Goal: Task Accomplishment & Management: Manage account settings

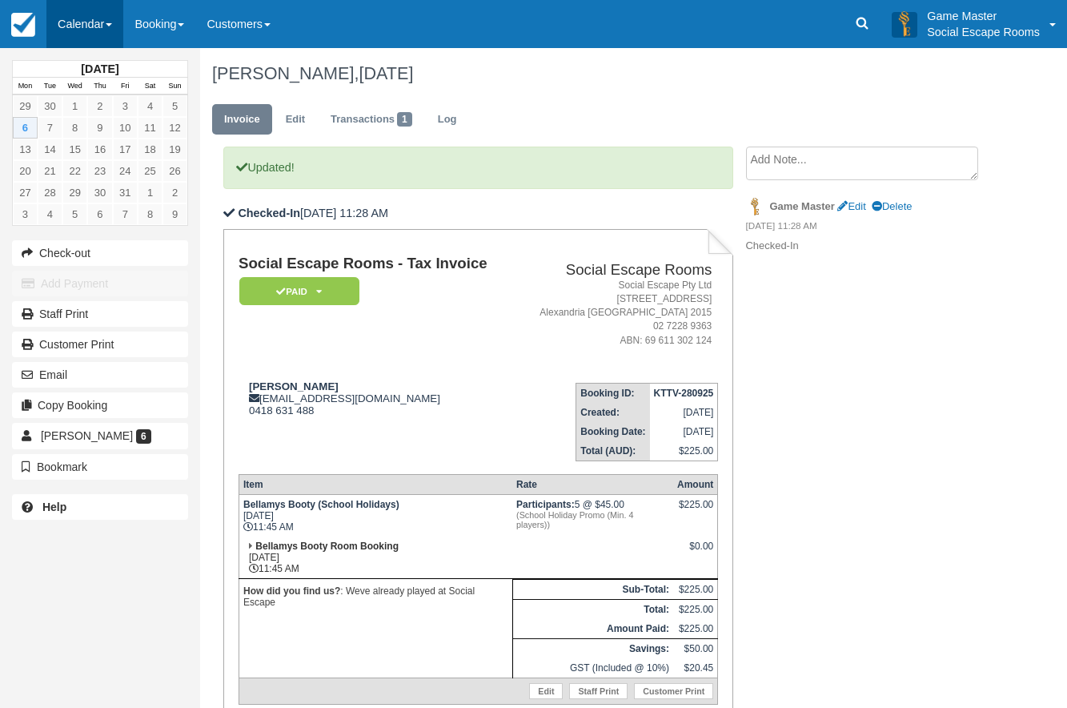
click at [87, 19] on link "Calendar" at bounding box center [84, 24] width 77 height 48
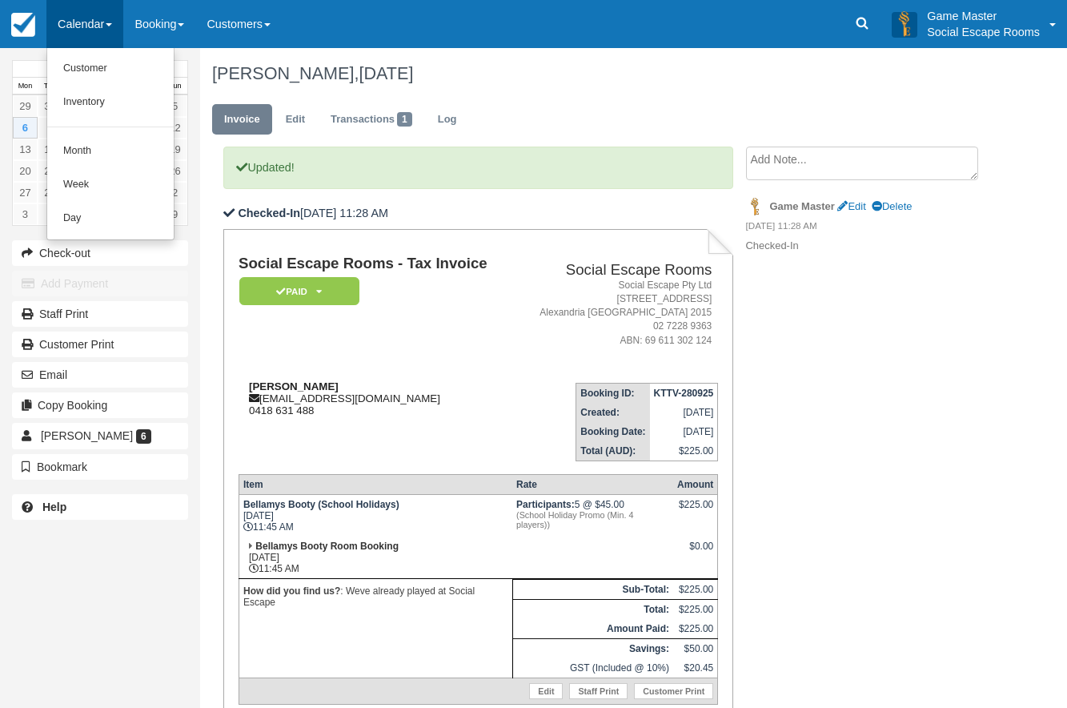
click at [420, 386] on div "Shannon Taylor thewagon74@optusnet.com.au 0418 631 488" at bounding box center [376, 398] width 275 height 36
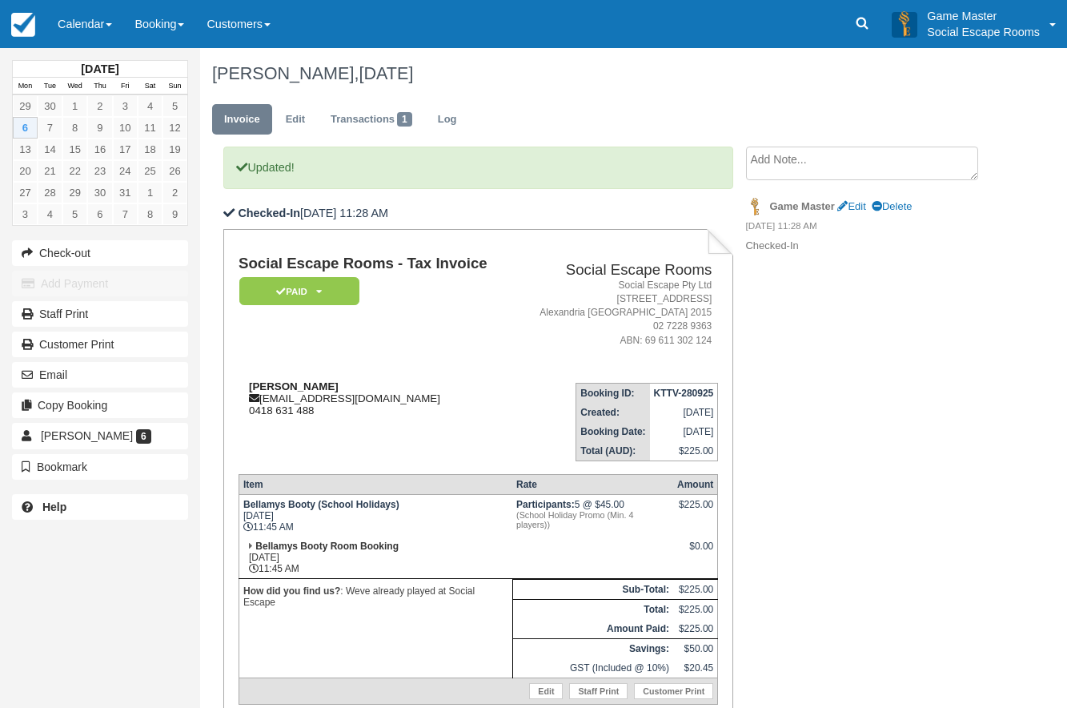
click at [282, 386] on strong "[PERSON_NAME]" at bounding box center [294, 386] width 90 height 12
drag, startPoint x: 282, startPoint y: 386, endPoint x: 301, endPoint y: 386, distance: 19.2
click at [301, 386] on strong "[PERSON_NAME]" at bounding box center [294, 386] width 90 height 12
click at [144, 441] on link "[PERSON_NAME] 6" at bounding box center [100, 436] width 176 height 26
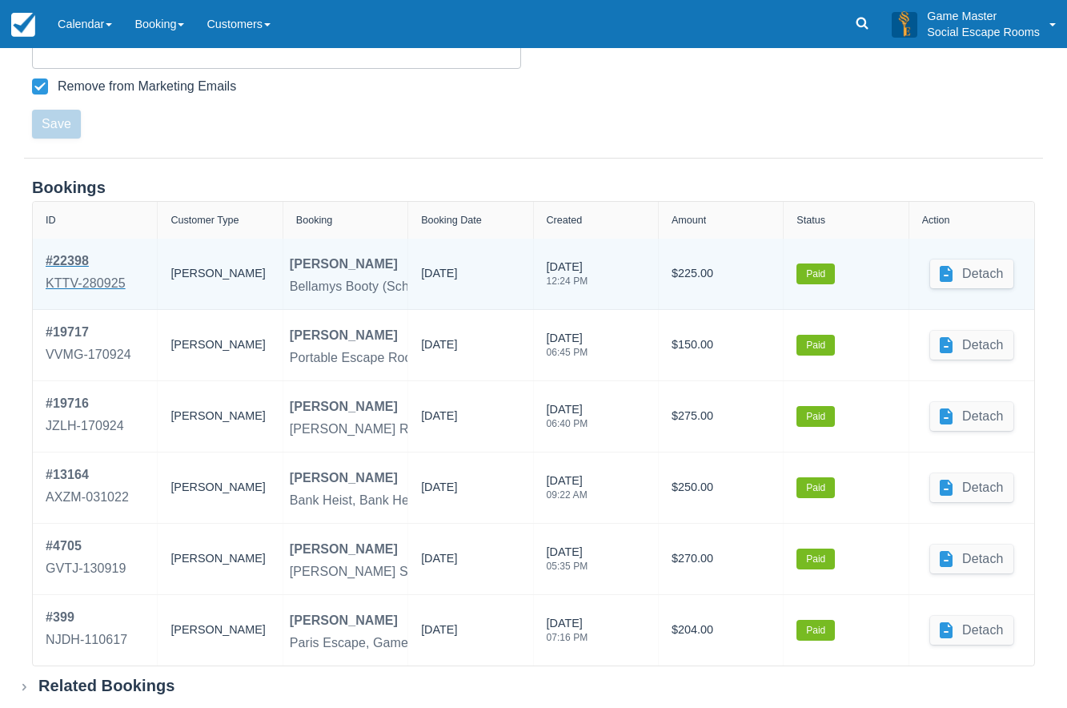
scroll to position [521, 0]
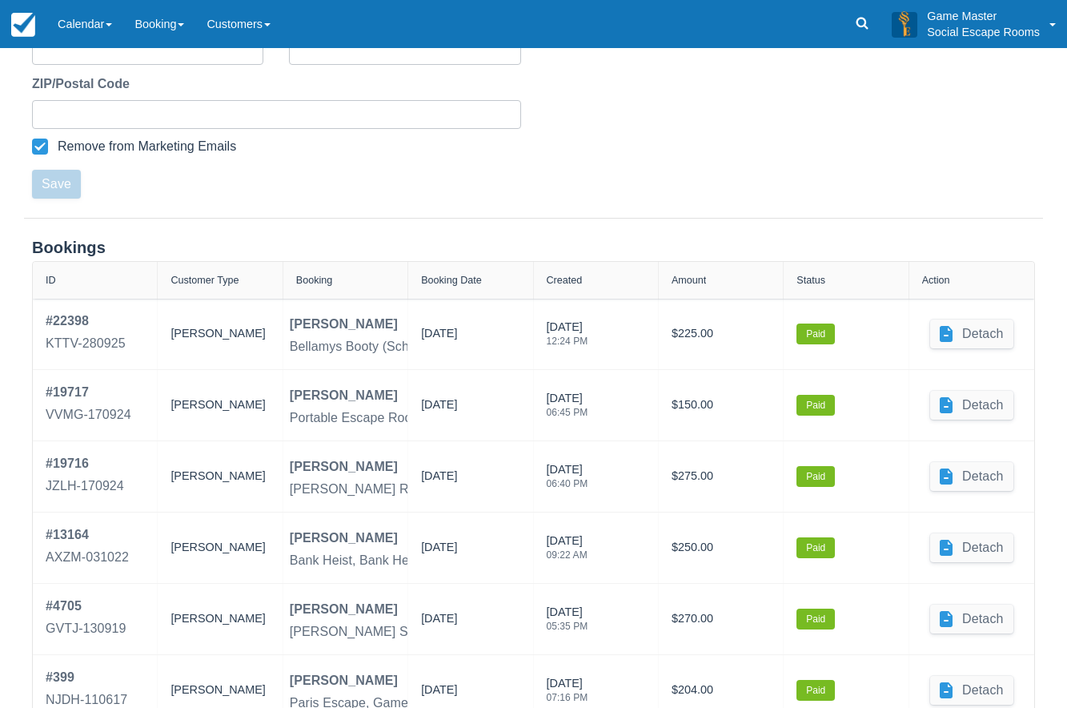
drag, startPoint x: 92, startPoint y: 22, endPoint x: 98, endPoint y: 56, distance: 35.0
click at [92, 21] on link "Calendar" at bounding box center [84, 24] width 77 height 48
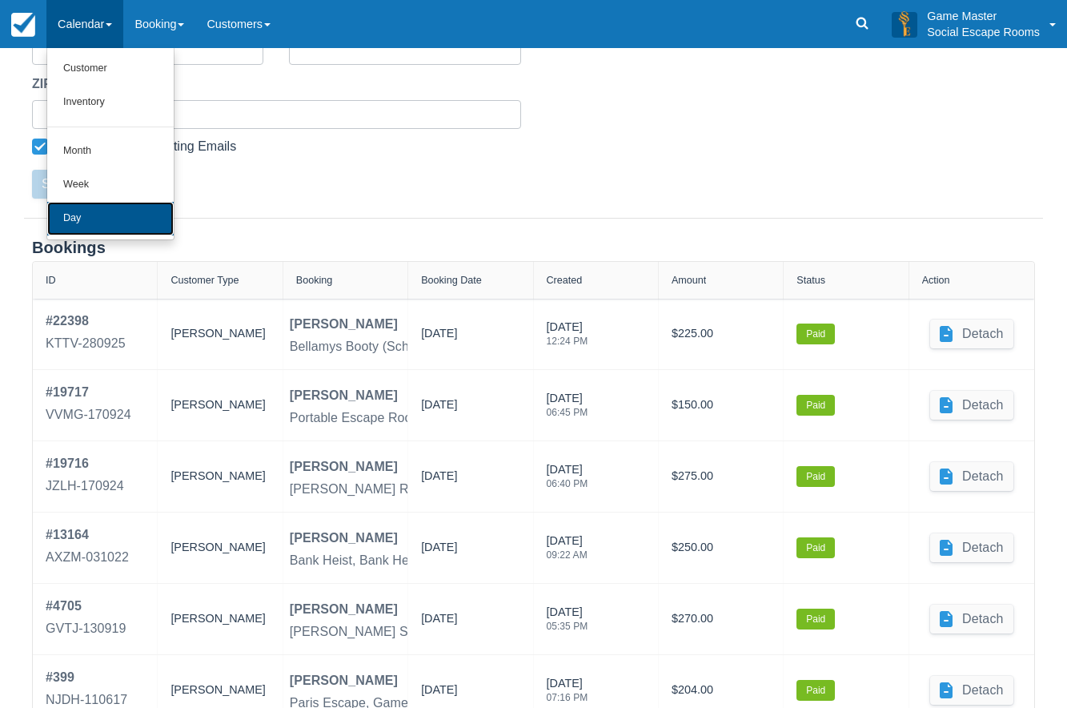
click at [111, 213] on link "Day" at bounding box center [110, 219] width 126 height 34
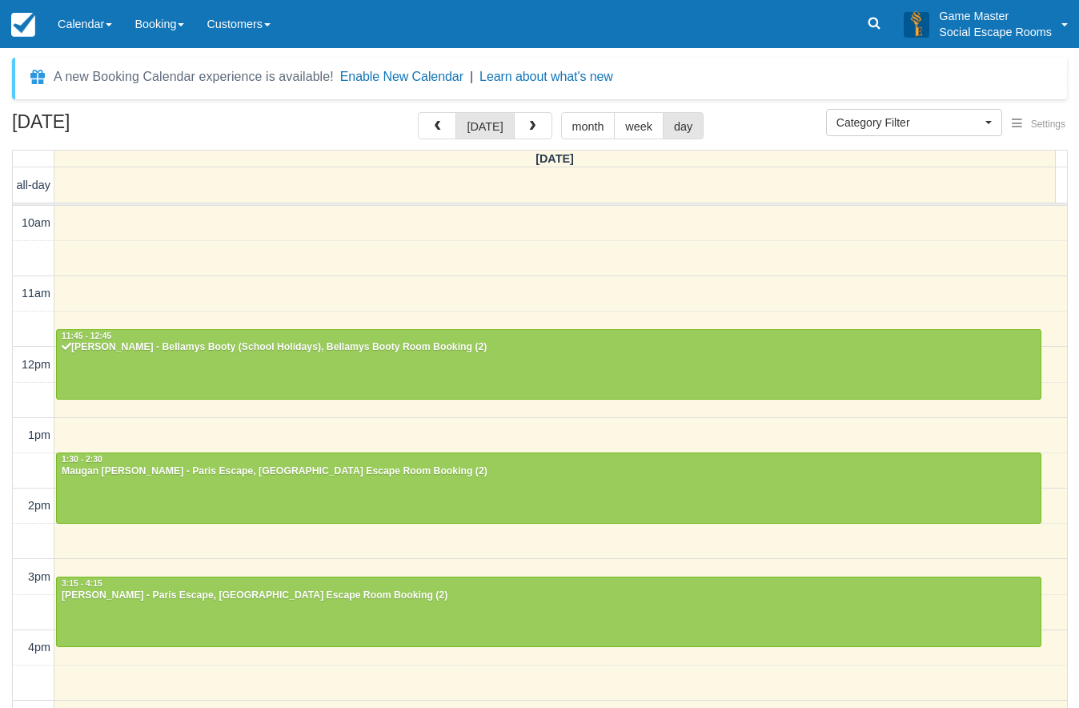
select select
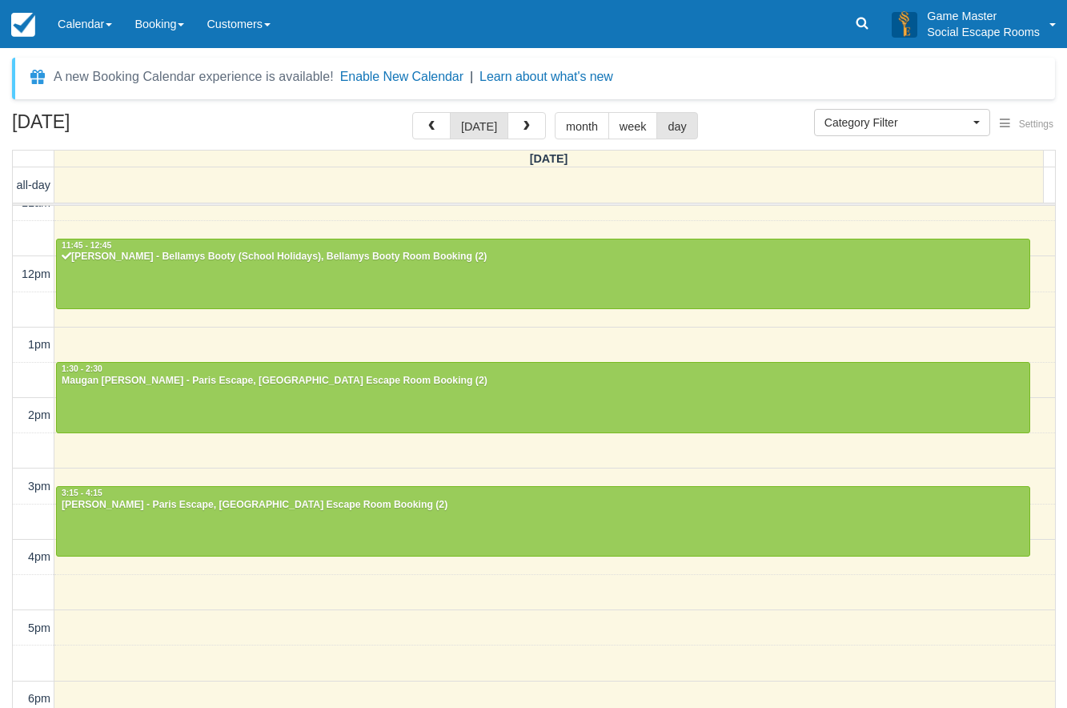
scroll to position [62, 0]
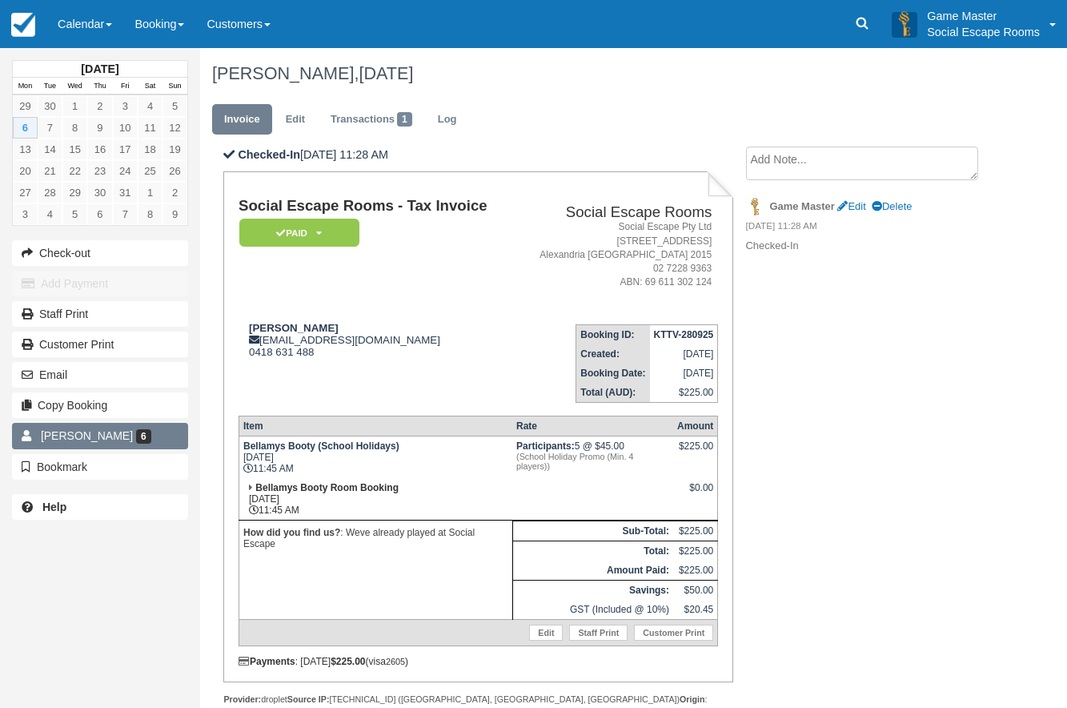
click at [50, 440] on span "[PERSON_NAME]" at bounding box center [87, 435] width 92 height 13
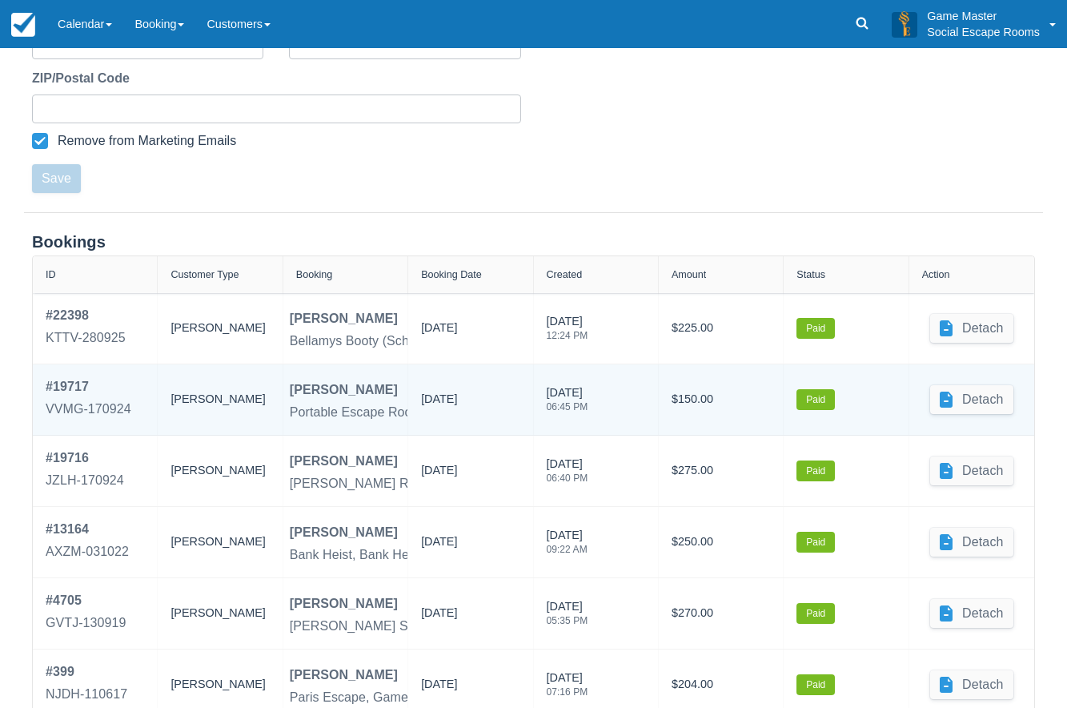
scroll to position [601, 0]
